Goal: Information Seeking & Learning: Find specific fact

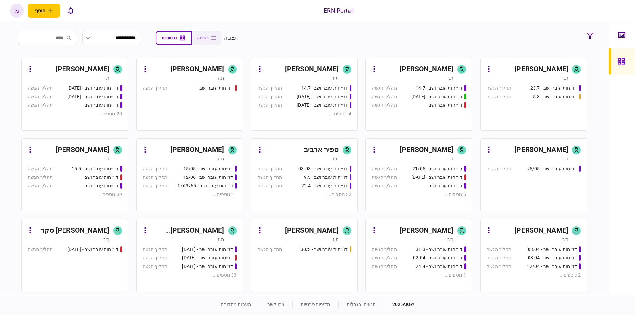
click at [532, 110] on div "דו״חות עובר ושב - 23.7 תהליך הגשה דו״חות עובר ושב - 5.8 תהליך הגשה" at bounding box center [533, 105] width 94 height 40
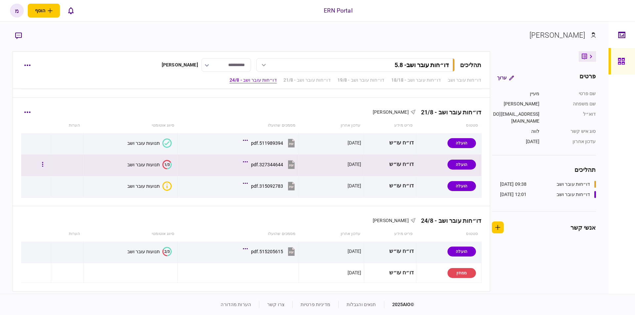
scroll to position [221, 0]
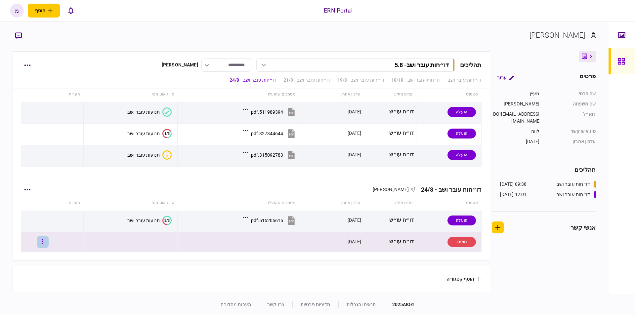
click at [43, 240] on icon "button" at bounding box center [42, 242] width 1 height 6
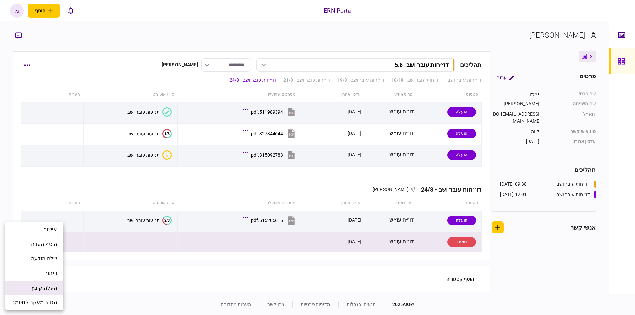
click at [32, 282] on li "העלה קובץ" at bounding box center [34, 288] width 58 height 15
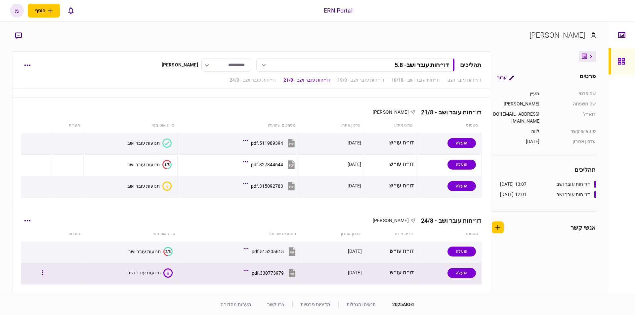
scroll to position [222, 0]
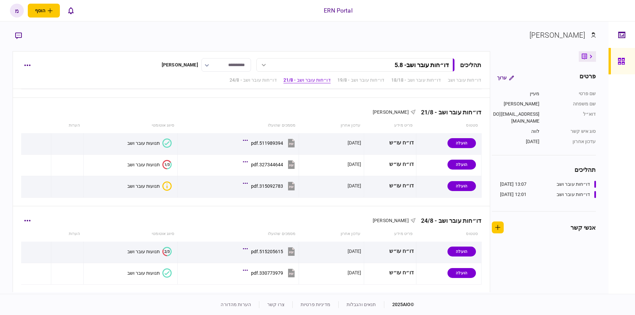
scroll to position [222, 0]
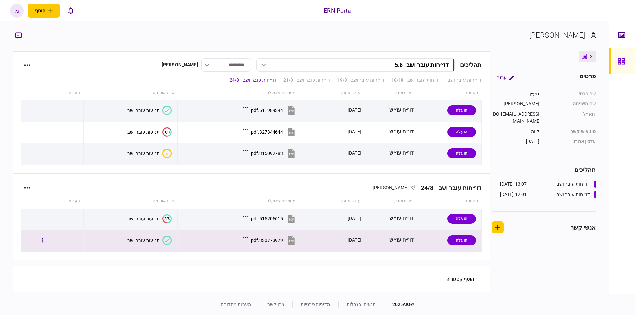
click at [145, 236] on button "תנועות עובר ושב" at bounding box center [149, 240] width 44 height 9
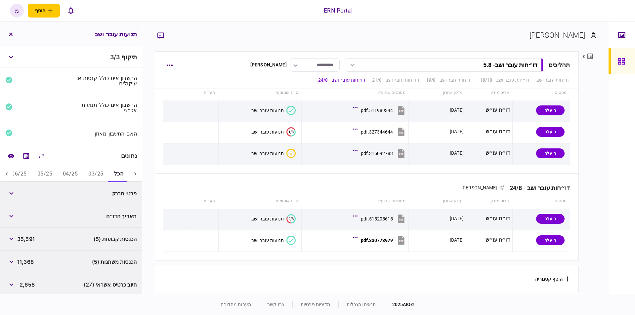
click at [68, 170] on button "04/25" at bounding box center [70, 174] width 25 height 16
click at [23, 156] on button "מחשבון" at bounding box center [26, 156] width 12 height 12
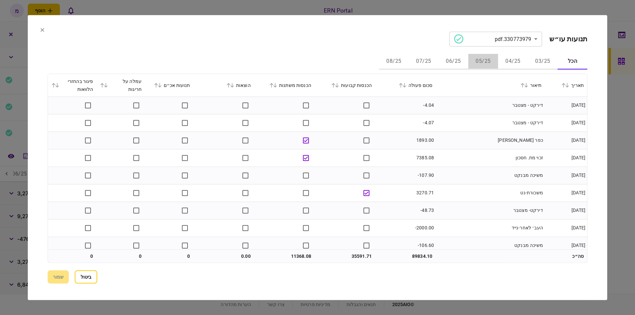
click at [481, 59] on button "05/25" at bounding box center [483, 62] width 30 height 16
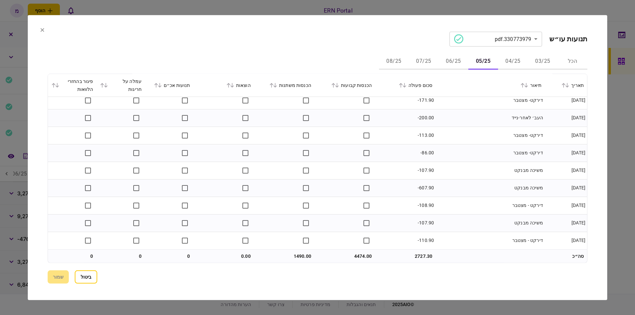
scroll to position [374, 0]
click at [422, 257] on td "2727.30" at bounding box center [405, 256] width 61 height 13
copy td "2727.30"
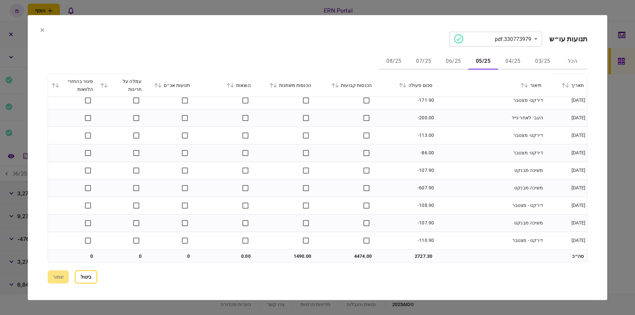
click at [375, 252] on td "4474.00" at bounding box center [344, 256] width 61 height 13
click at [360, 254] on td "4474.00" at bounding box center [344, 256] width 61 height 13
copy td "4474.00"
click at [379, 264] on div "**********" at bounding box center [318, 157] width 540 height 252
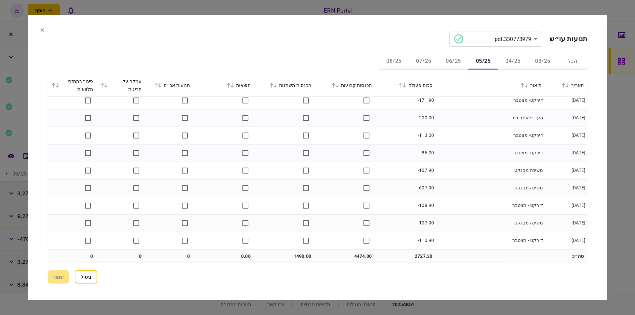
click at [358, 255] on td "4474.00" at bounding box center [344, 256] width 61 height 13
copy td "4474.00"
click at [328, 254] on td "4474.00" at bounding box center [344, 256] width 61 height 13
click at [304, 253] on td "1490.00" at bounding box center [284, 256] width 61 height 13
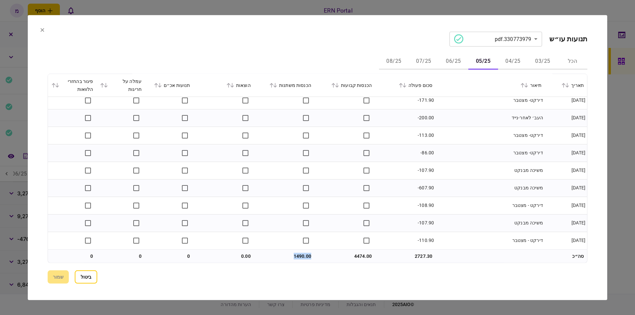
click at [304, 253] on td "1490.00" at bounding box center [284, 256] width 61 height 13
copy td "1490.00"
click at [232, 259] on td "0.00" at bounding box center [223, 256] width 61 height 13
click at [476, 62] on button "05/25" at bounding box center [483, 62] width 30 height 16
click at [53, 269] on div "**********" at bounding box center [318, 157] width 540 height 252
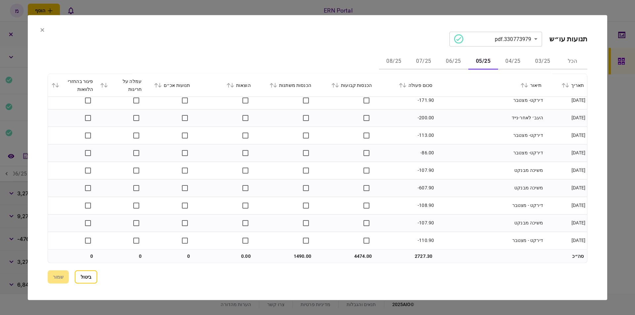
click at [456, 60] on button "06/25" at bounding box center [453, 62] width 30 height 16
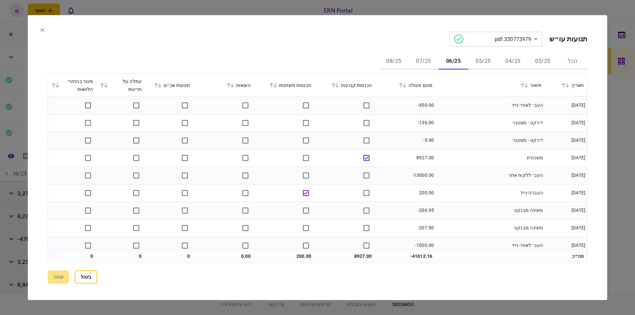
click at [458, 118] on td "דירקט - מצטבר" at bounding box center [489, 123] width 109 height 18
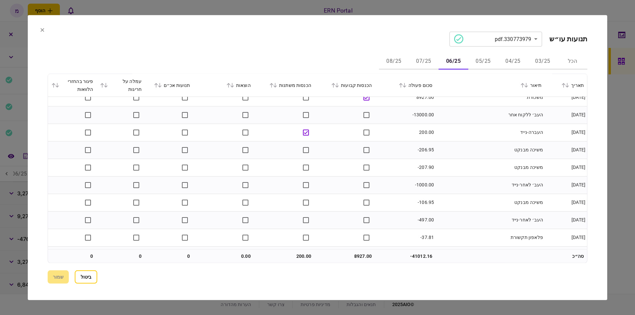
scroll to position [94, 0]
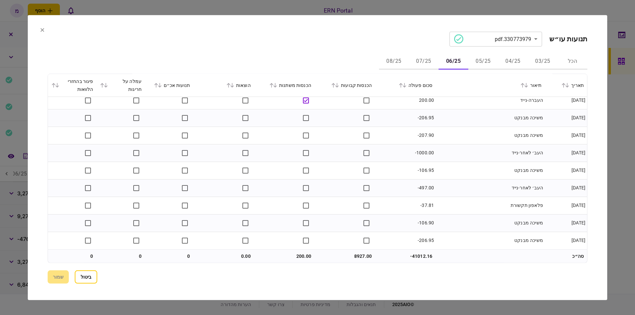
click at [364, 253] on td "8927.00" at bounding box center [344, 256] width 61 height 13
copy td "8927.00"
click at [298, 258] on td "200.00" at bounding box center [284, 256] width 61 height 13
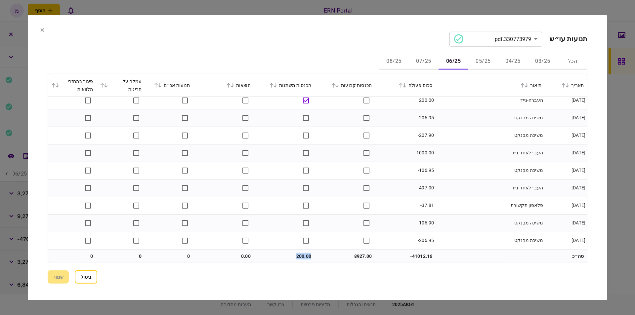
copy td "200.00"
click at [422, 60] on button "07/25" at bounding box center [424, 62] width 30 height 16
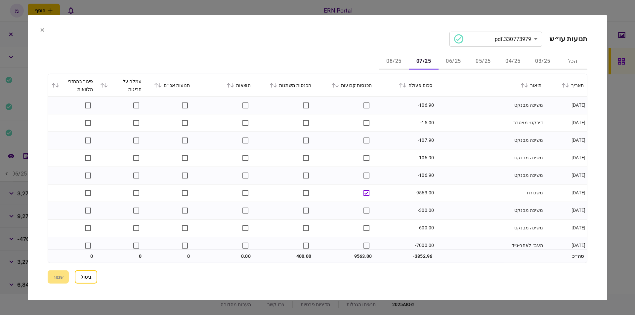
click at [443, 123] on td "דירקט- מצטבר" at bounding box center [489, 123] width 109 height 18
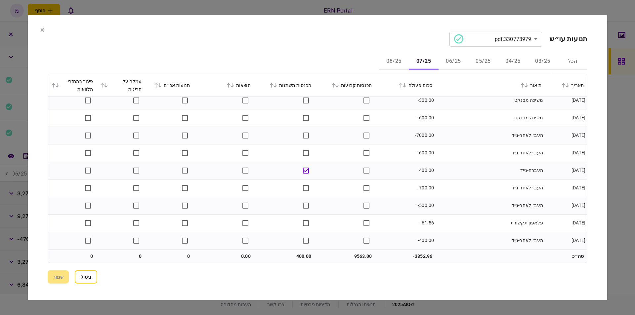
scroll to position [111, 0]
click at [356, 255] on td "9563.00" at bounding box center [344, 256] width 61 height 13
click at [357, 255] on td "9563.00" at bounding box center [344, 256] width 61 height 13
copy td "9563.00"
click at [303, 256] on td "400.00" at bounding box center [284, 256] width 61 height 13
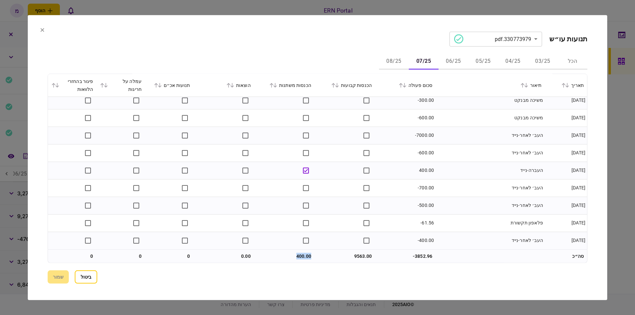
click at [303, 256] on td "400.00" at bounding box center [284, 256] width 61 height 13
copy td "400.00"
click at [376, 58] on div "הכל 03/25 04/25 05/25 06/25 07/25 08/25" at bounding box center [318, 62] width 540 height 16
click at [388, 61] on button "08/25" at bounding box center [394, 62] width 30 height 16
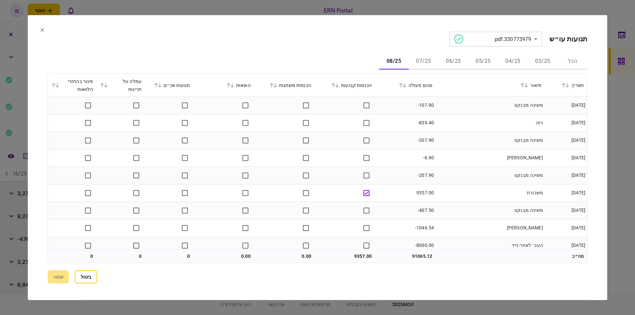
click at [399, 143] on td "-207.90" at bounding box center [405, 141] width 61 height 18
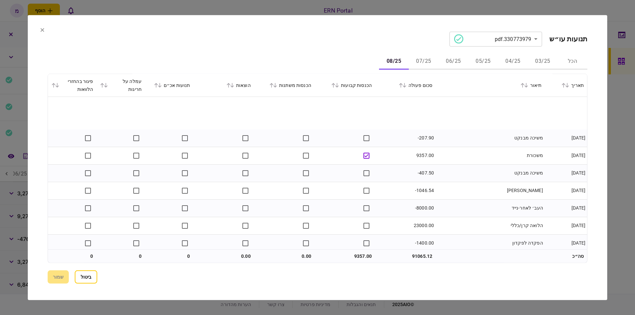
scroll to position [75, 0]
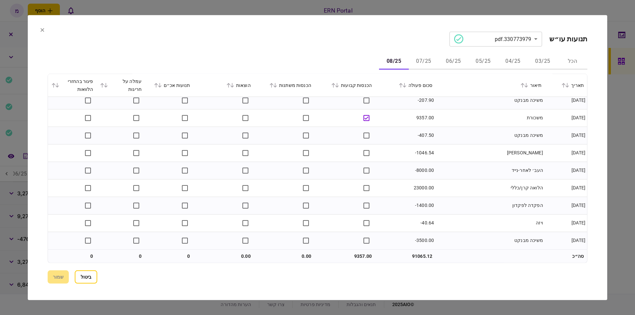
click at [421, 187] on td "23000.00" at bounding box center [405, 188] width 61 height 18
click at [421, 188] on td "23000.00" at bounding box center [405, 188] width 61 height 18
copy td "23000.00"
click at [436, 192] on td "הלואה קרן/כללי" at bounding box center [489, 188] width 109 height 18
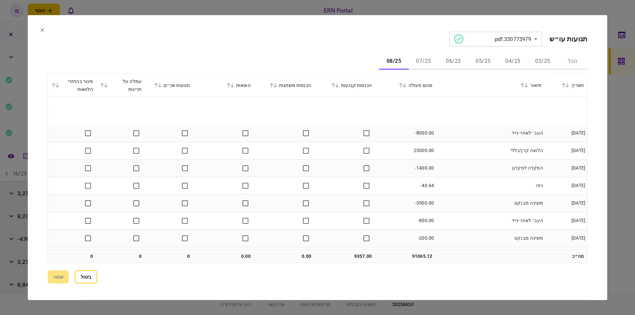
scroll to position [146, 0]
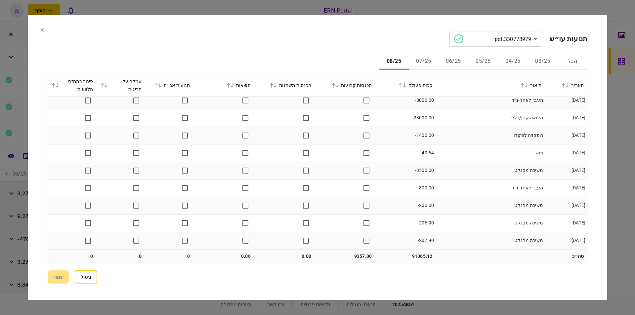
click at [357, 254] on td "9357.00" at bounding box center [344, 256] width 61 height 13
copy td "9357.00"
click at [333, 258] on td "9357.00" at bounding box center [344, 256] width 61 height 13
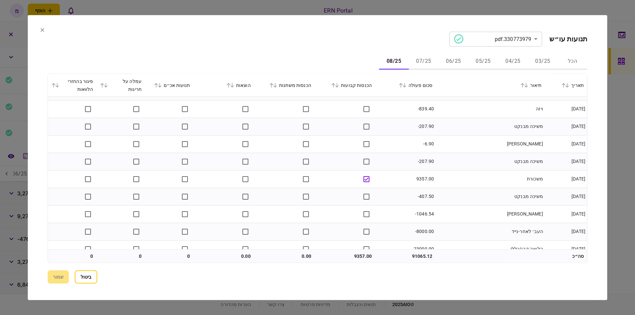
scroll to position [0, 0]
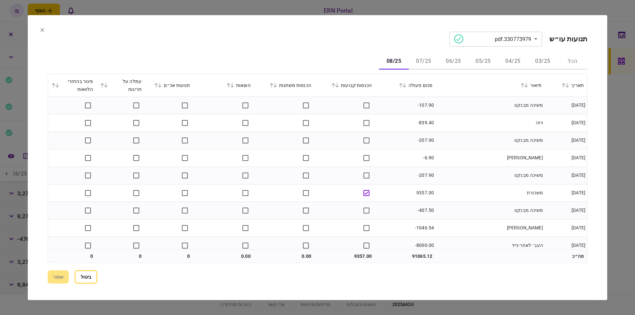
drag, startPoint x: 86, startPoint y: 272, endPoint x: 84, endPoint y: 268, distance: 4.3
click at [83, 268] on div "**********" at bounding box center [318, 157] width 540 height 252
click at [93, 279] on button "ביטול" at bounding box center [86, 276] width 22 height 13
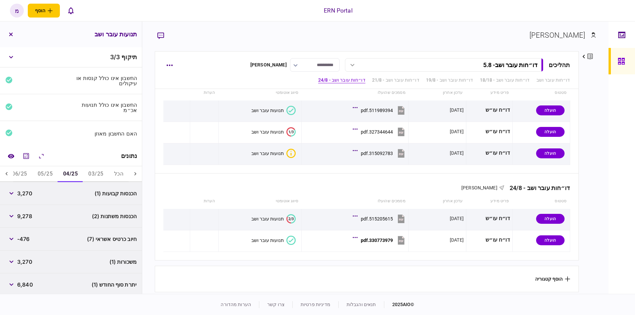
click at [48, 167] on button "05/25" at bounding box center [44, 174] width 25 height 16
click at [24, 173] on button "06/25" at bounding box center [19, 174] width 25 height 16
click at [26, 215] on span "200" at bounding box center [22, 216] width 11 height 8
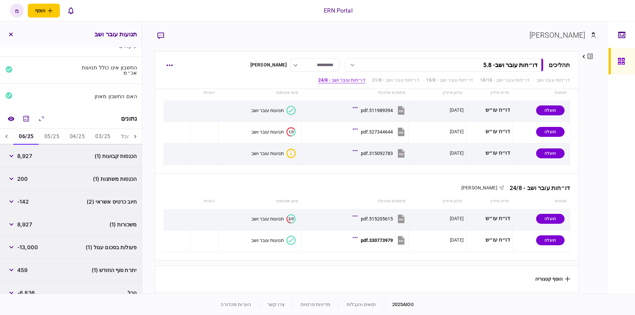
scroll to position [47, 0]
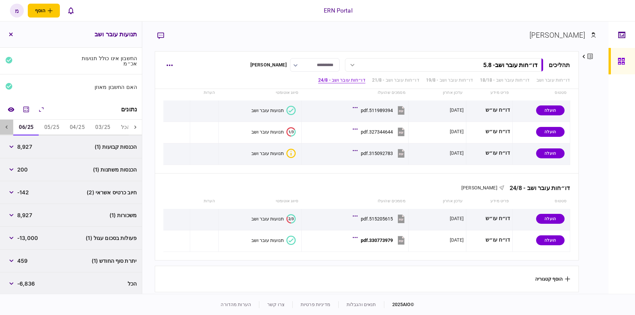
click at [5, 126] on icon at bounding box center [6, 127] width 7 height 7
click at [50, 123] on button "07/25" at bounding box center [51, 128] width 25 height 16
click at [22, 123] on button "08/25" at bounding box center [25, 128] width 25 height 16
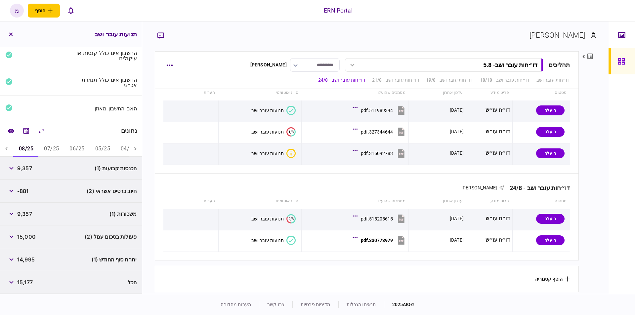
scroll to position [24, 0]
